Goal: Transaction & Acquisition: Purchase product/service

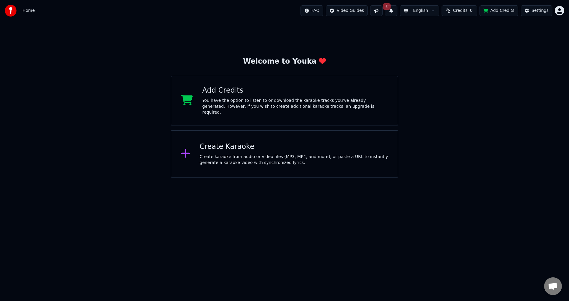
click at [529, 89] on div "Welcome to Youka Add Credits You have the option to listen to or download the k…" at bounding box center [284, 99] width 569 height 156
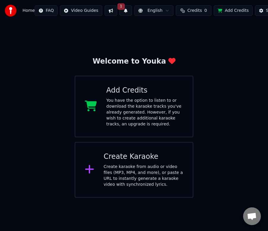
click at [225, 8] on button "Add Credits" at bounding box center [233, 10] width 39 height 11
click at [8, 12] on img at bounding box center [11, 11] width 12 height 12
click at [121, 9] on button "1" at bounding box center [125, 10] width 12 height 11
click at [163, 32] on button "Update" at bounding box center [163, 29] width 25 height 11
click at [221, 12] on button "Add Credits" at bounding box center [233, 10] width 39 height 11
